Goal: Navigation & Orientation: Find specific page/section

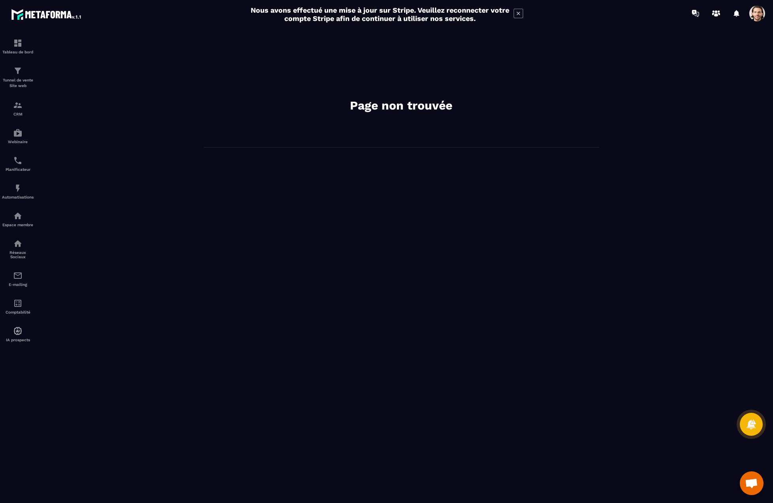
click at [85, 157] on div "Page non trouvée" at bounding box center [401, 264] width 728 height 460
click at [765, 21] on main "Nous avons effectué une mise à jour sur Stripe. Veuillez reconnecter votre comp…" at bounding box center [386, 251] width 773 height 503
click at [764, 20] on div at bounding box center [757, 14] width 16 height 16
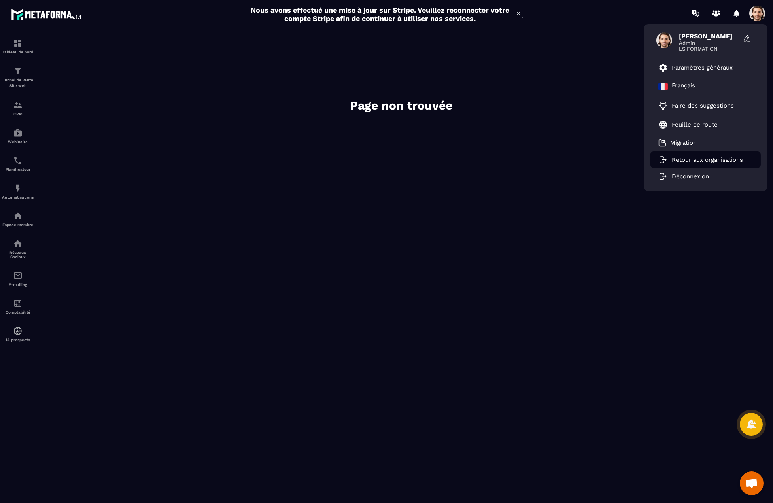
click at [666, 163] on li "Retour aux organisations" at bounding box center [705, 159] width 110 height 17
click at [684, 160] on p "Retour aux organisations" at bounding box center [706, 159] width 71 height 7
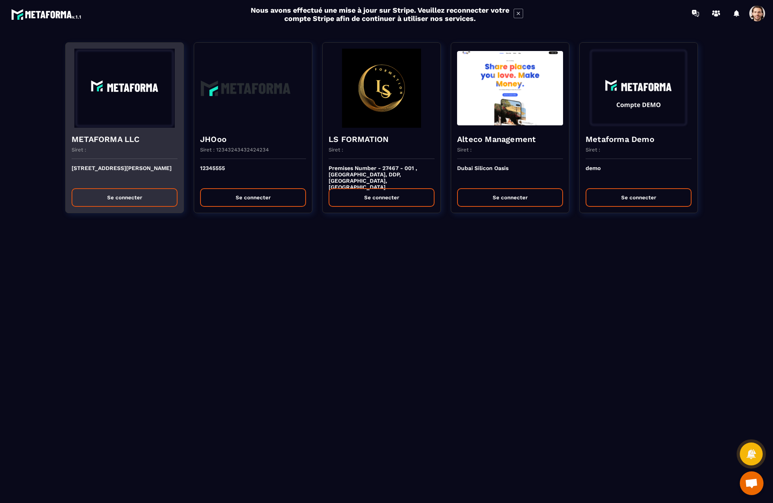
click at [102, 141] on h4 "METAFORMA LLC" at bounding box center [125, 139] width 106 height 11
